Goal: Task Accomplishment & Management: Use online tool/utility

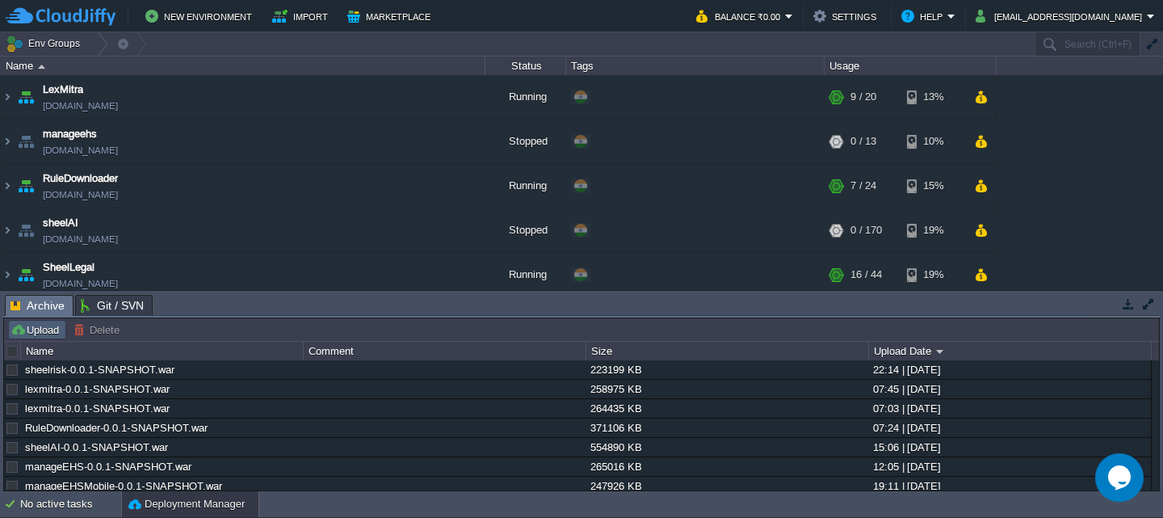
click at [41, 325] on button "Upload" at bounding box center [37, 329] width 53 height 15
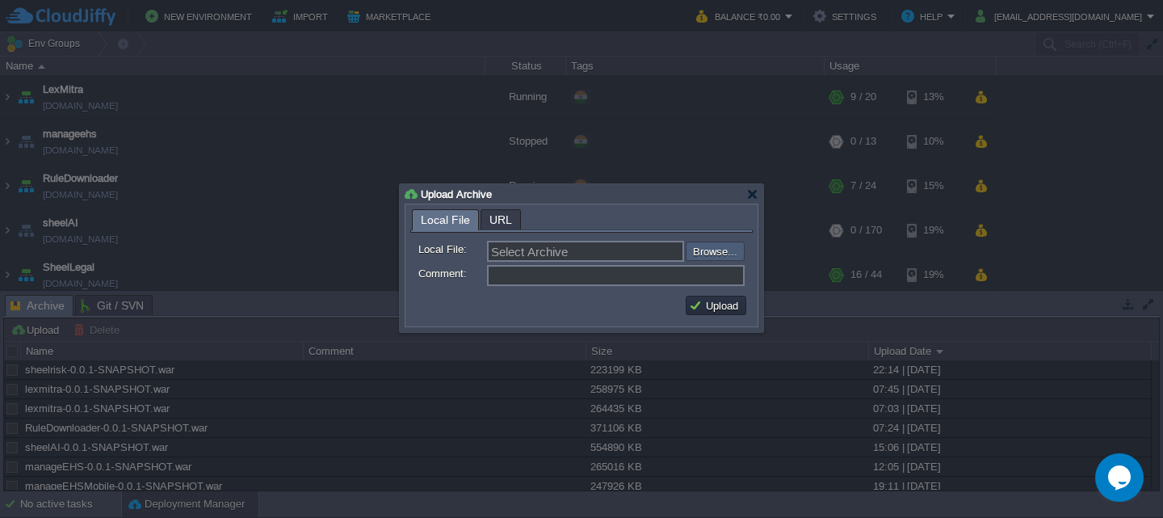
click at [709, 253] on input "file" at bounding box center [642, 251] width 204 height 19
type input "C:\fakepath\sheelrisk-0.0.1-SNAPSHOT.war"
type input "sheelrisk-0.0.1-SNAPSHOT.war"
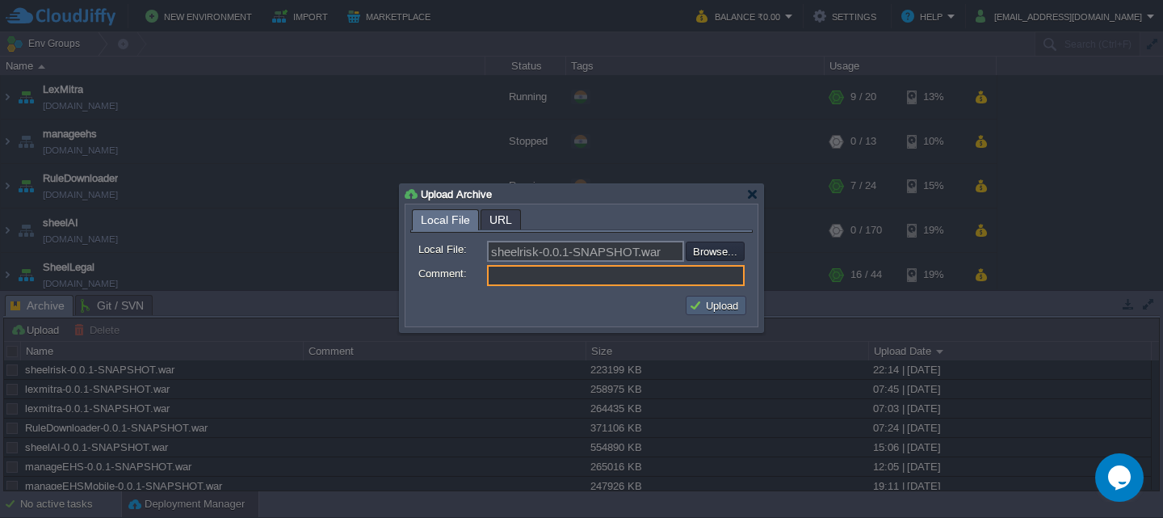
click at [703, 307] on button "Upload" at bounding box center [716, 305] width 54 height 15
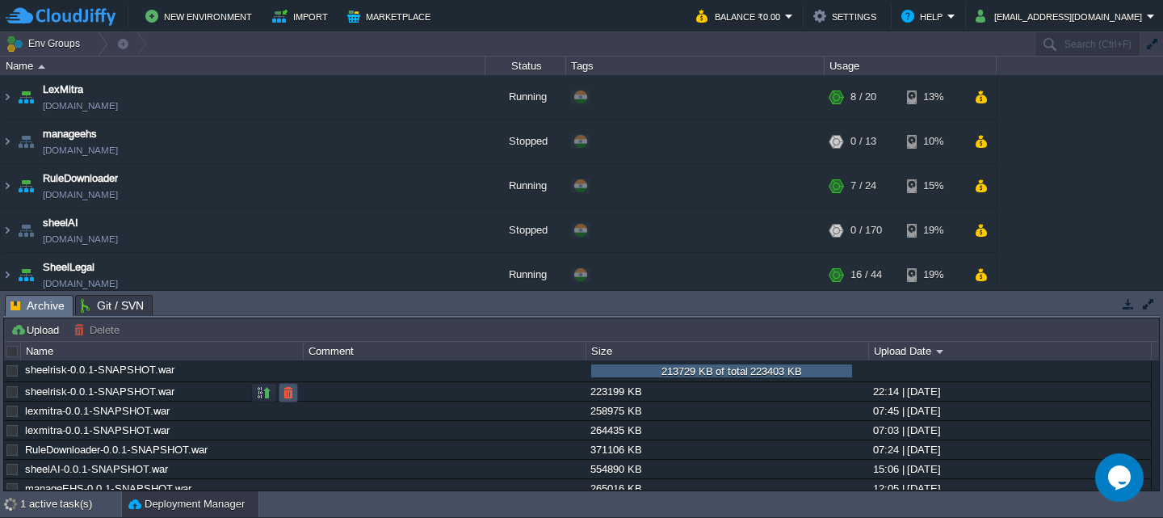
click at [283, 393] on button "button" at bounding box center [288, 392] width 15 height 15
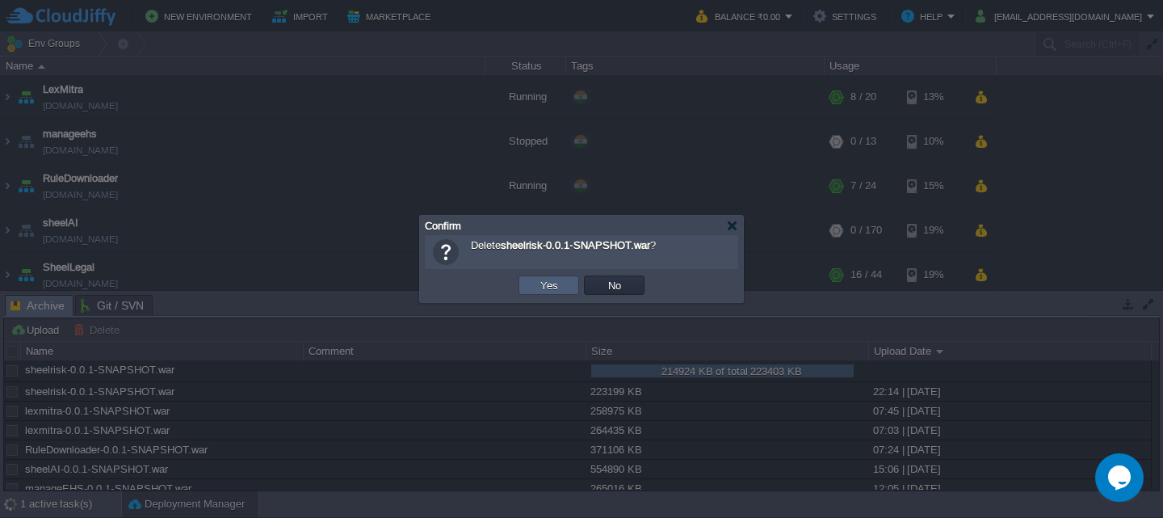
click at [533, 289] on td "Yes" at bounding box center [549, 284] width 61 height 19
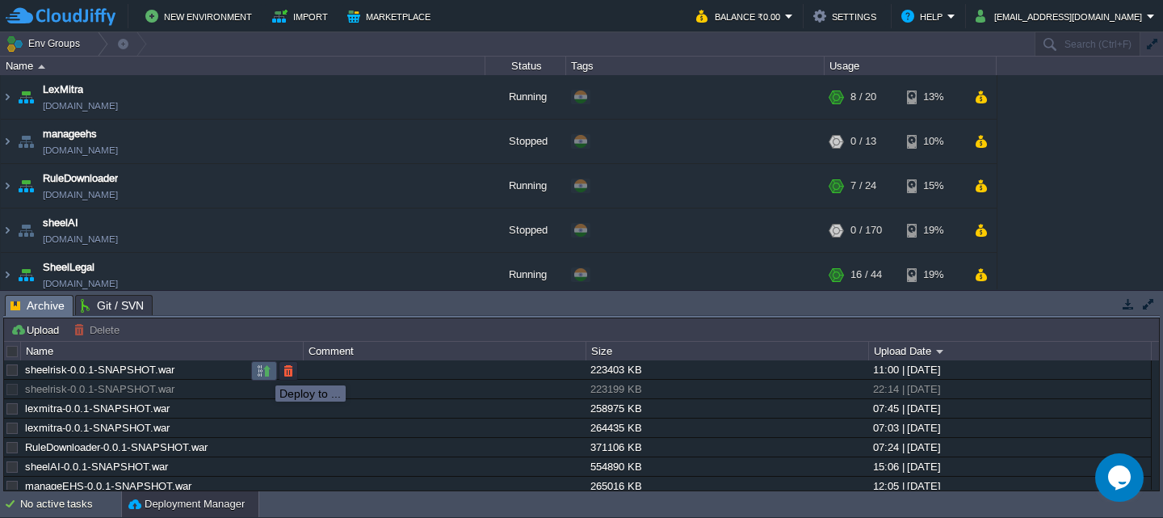
click at [263, 371] on button "button" at bounding box center [264, 370] width 15 height 15
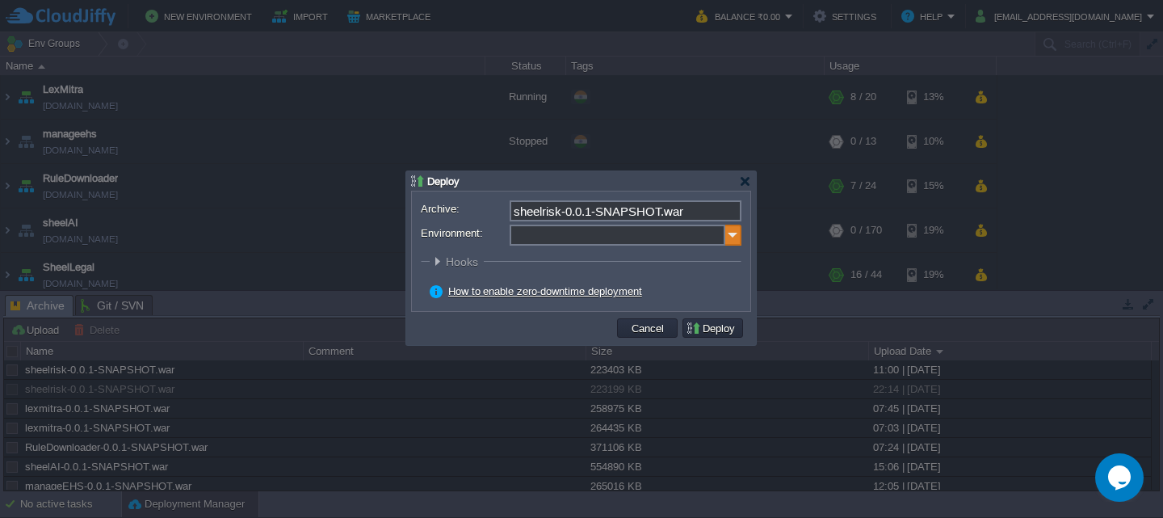
click at [730, 235] on img at bounding box center [733, 235] width 16 height 21
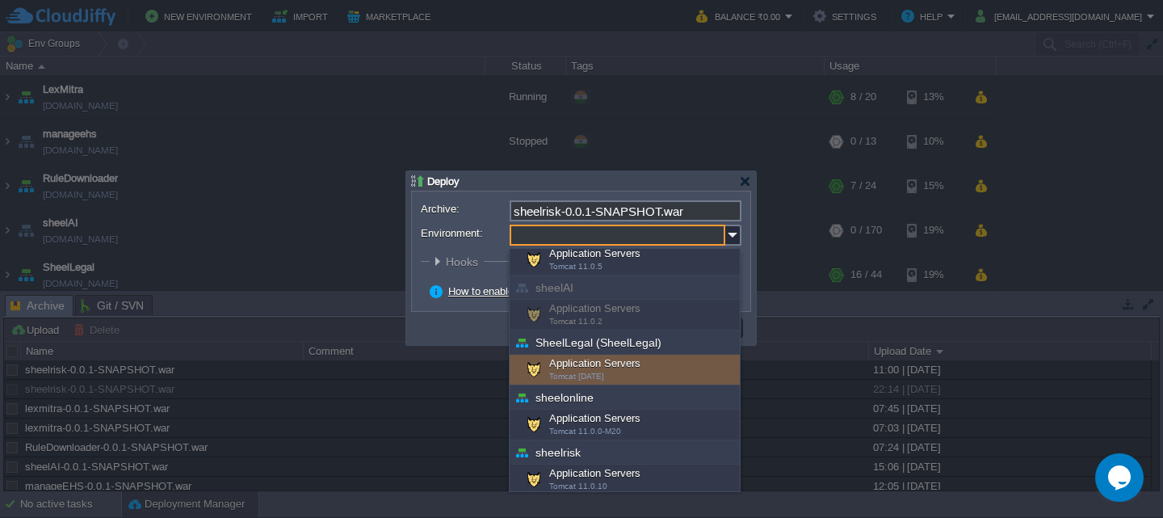
scroll to position [142, 0]
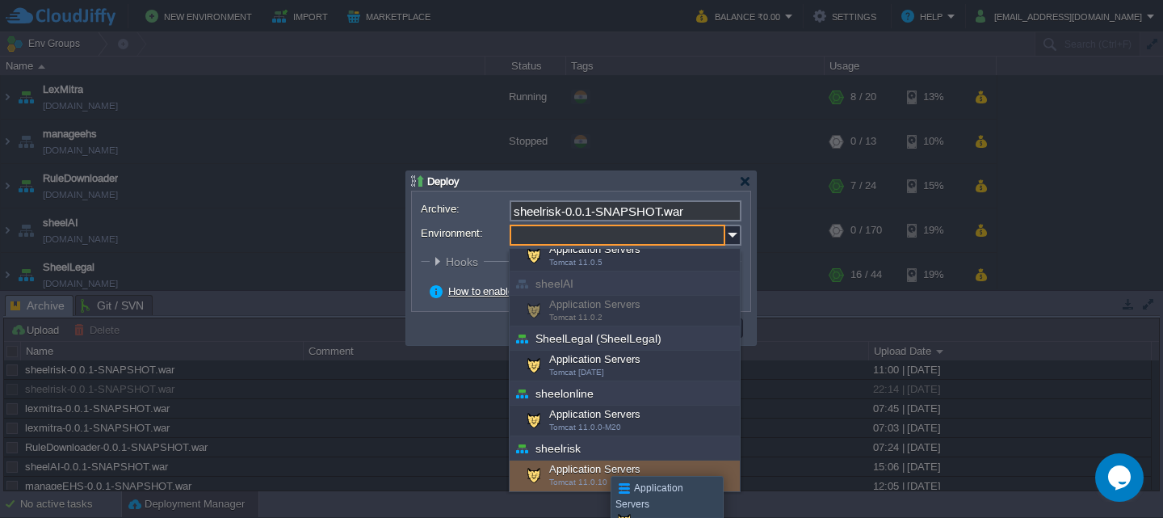
click at [599, 472] on div "Application Servers Tomcat 11.0.10" at bounding box center [625, 475] width 230 height 31
type input "Application Servers (sheelrisk)"
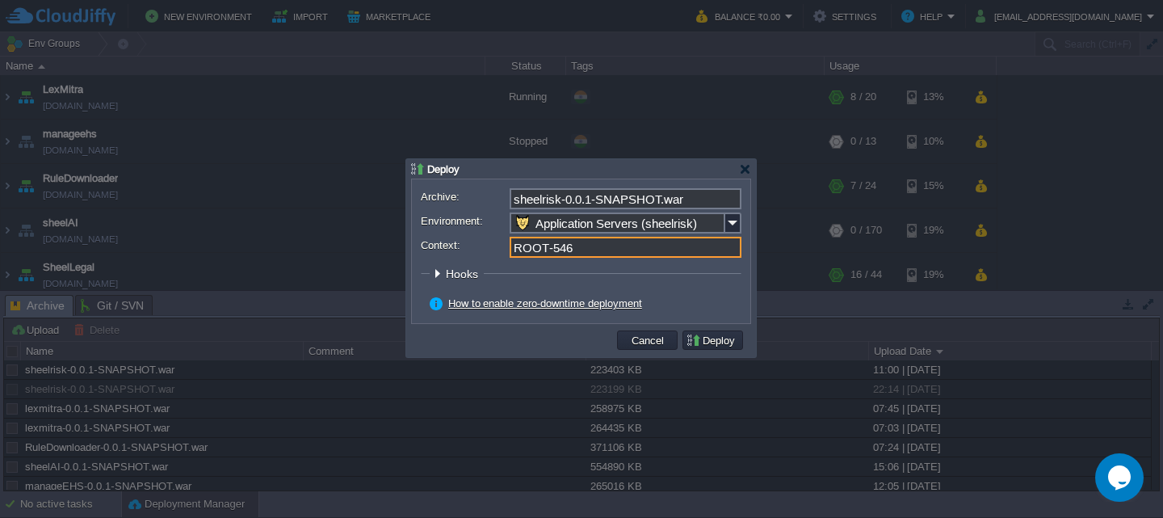
click at [584, 246] on input "ROOT-546" at bounding box center [626, 247] width 232 height 21
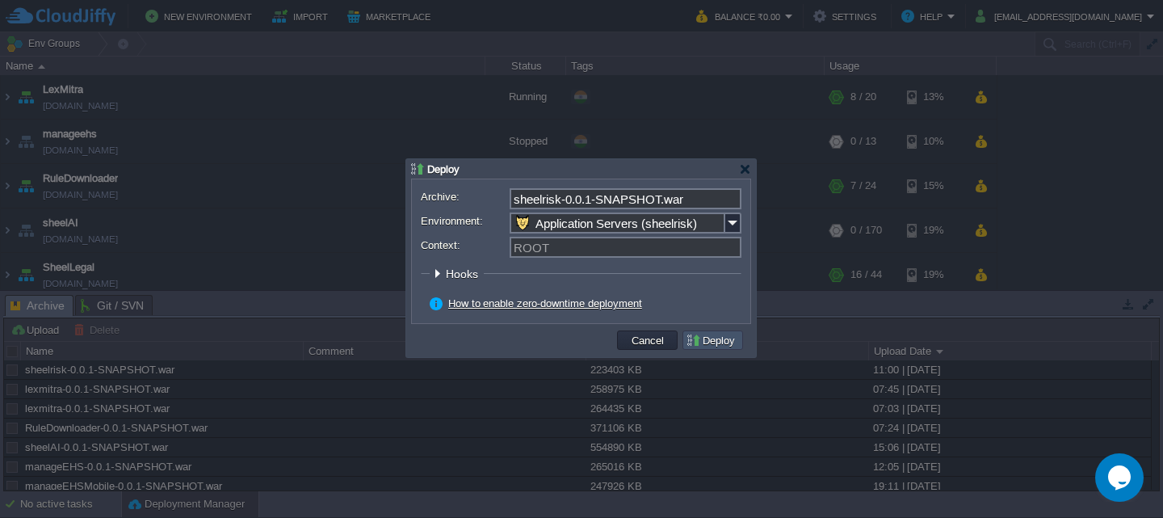
type input "ROOT"
click at [714, 340] on button "Deploy" at bounding box center [713, 340] width 54 height 15
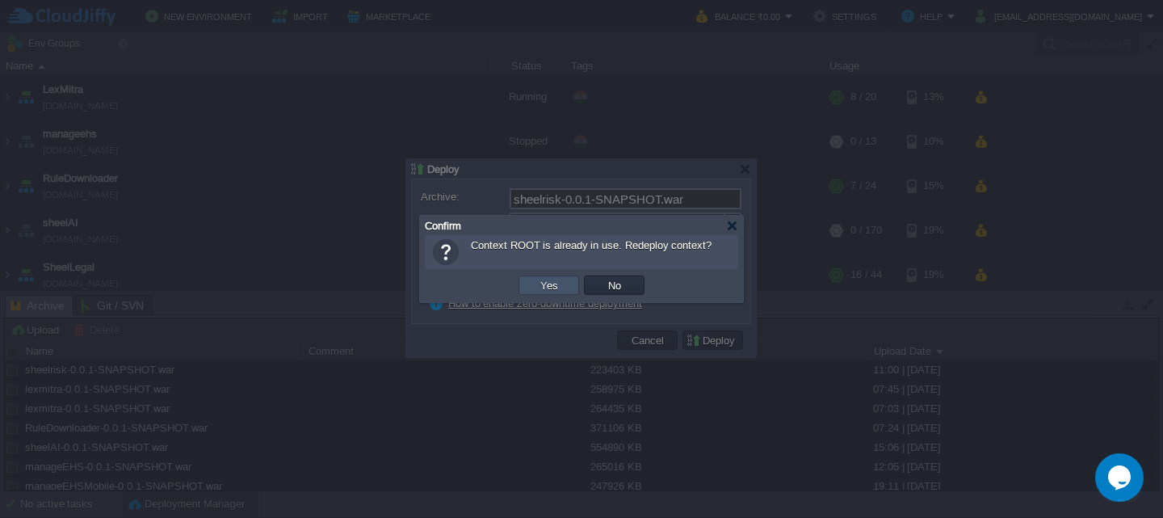
click at [541, 284] on button "Yes" at bounding box center [549, 285] width 27 height 15
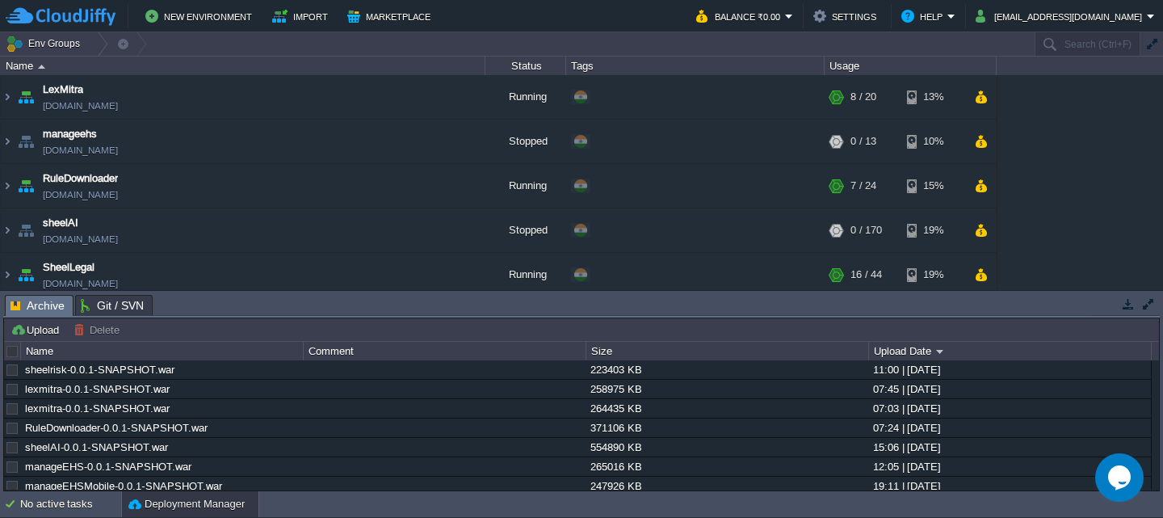
scroll to position [290, 0]
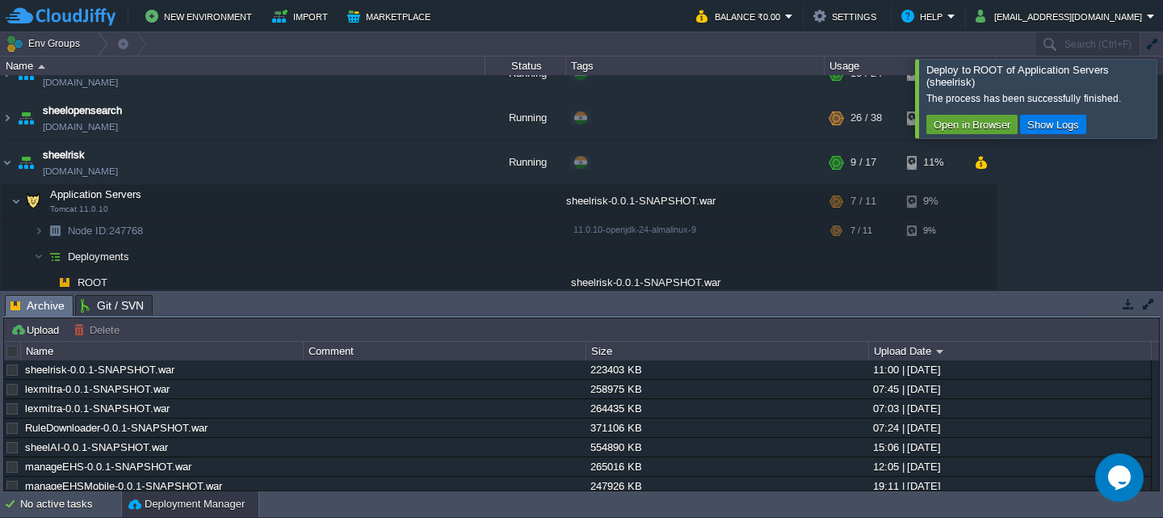
click at [1162, 88] on div at bounding box center [1182, 98] width 0 height 78
